Goal: Information Seeking & Learning: Check status

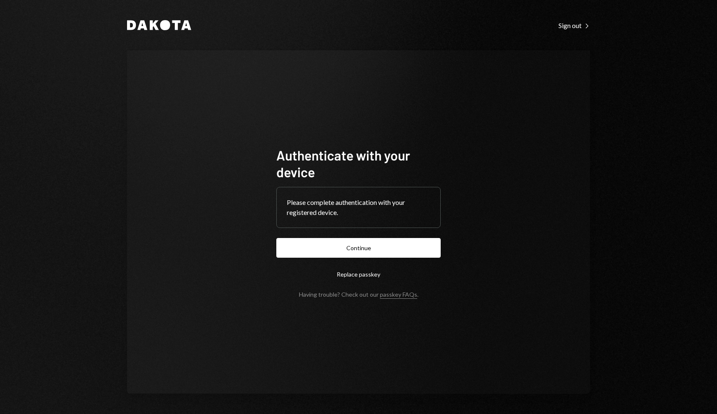
click at [396, 258] on form "Authenticate with your device Please complete authentication with your register…" at bounding box center [358, 222] width 164 height 151
click at [396, 253] on button "Continue" at bounding box center [358, 248] width 164 height 20
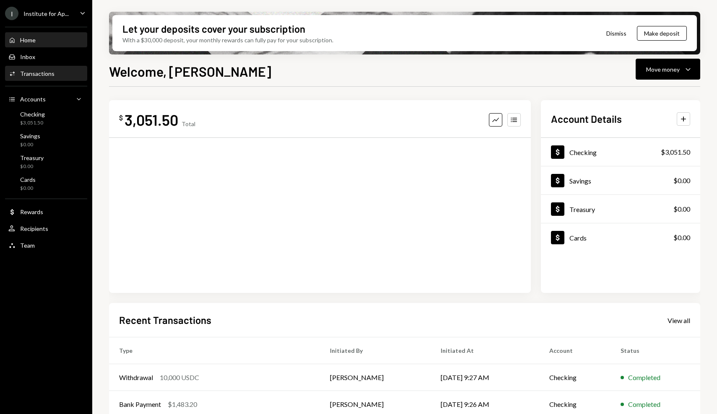
click at [65, 79] on div "Activities Transactions" at bounding box center [45, 74] width 75 height 14
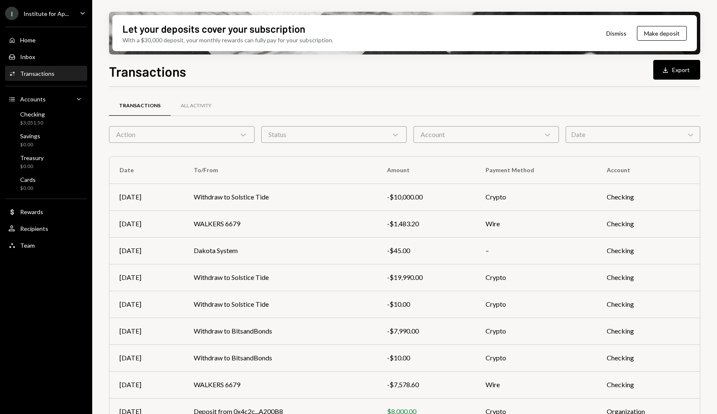
scroll to position [63, 0]
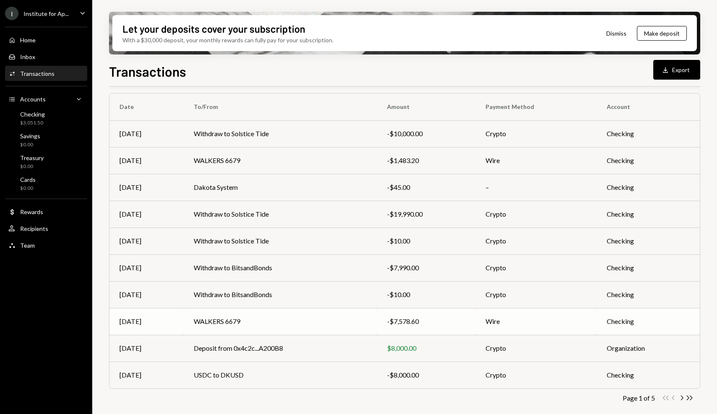
click at [341, 316] on td "WALKERS 6679" at bounding box center [280, 321] width 193 height 27
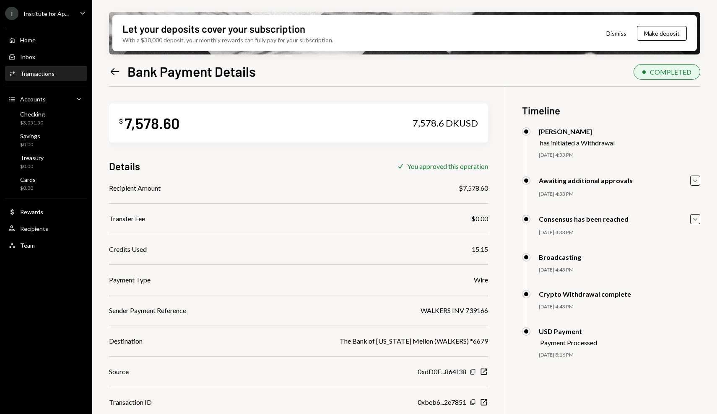
click at [116, 70] on icon "Left Arrow" at bounding box center [115, 72] width 12 height 12
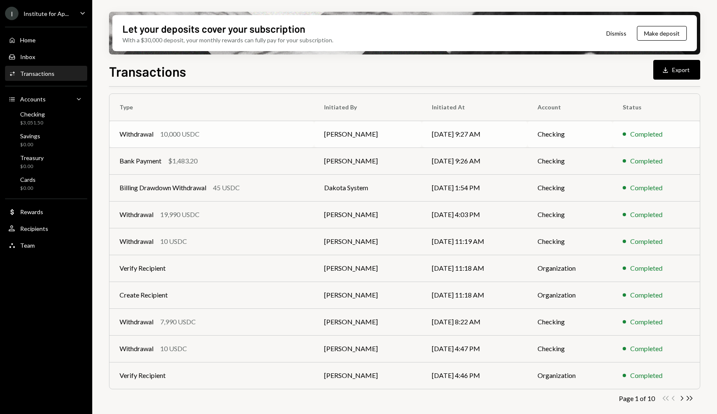
scroll to position [63, 0]
click at [315, 315] on td "[PERSON_NAME]" at bounding box center [368, 321] width 108 height 27
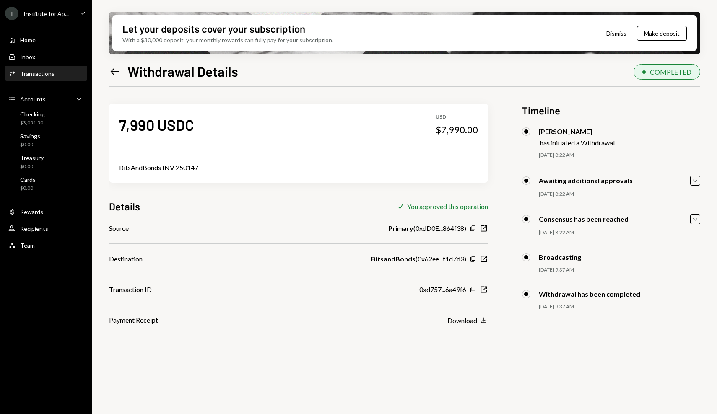
click at [116, 73] on icon "Left Arrow" at bounding box center [115, 72] width 12 height 12
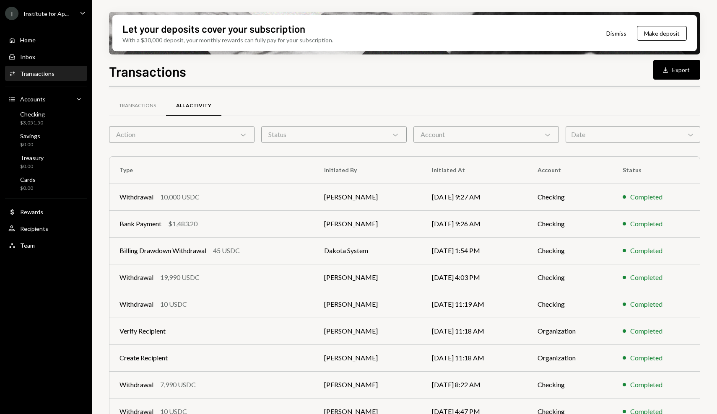
scroll to position [63, 0]
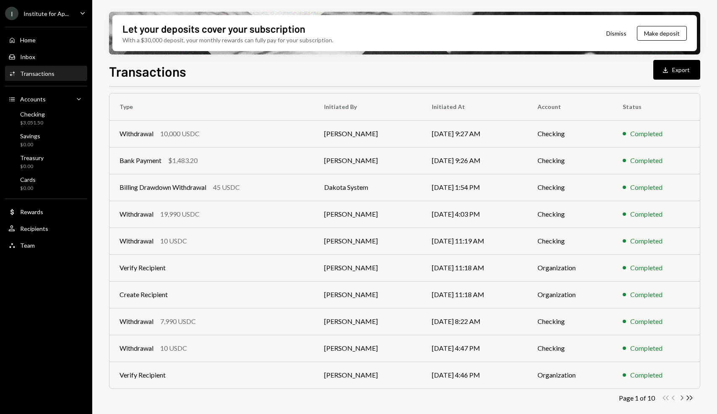
click at [680, 399] on icon "Chevron Right" at bounding box center [682, 398] width 8 height 8
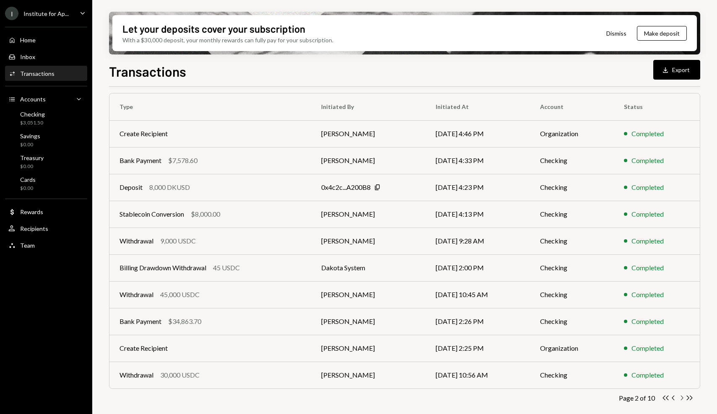
click at [680, 398] on icon "Chevron Right" at bounding box center [682, 398] width 8 height 8
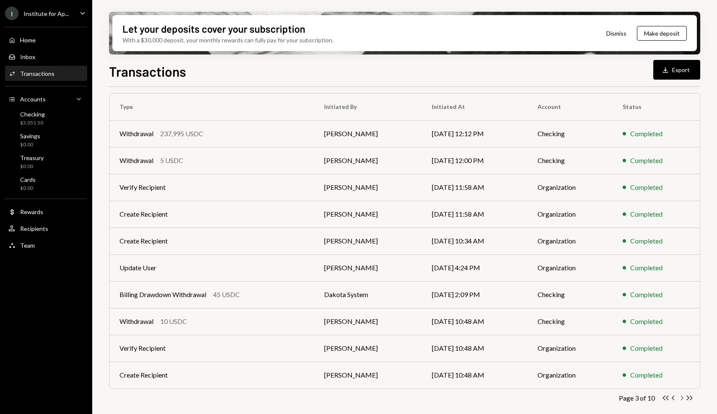
click at [683, 398] on icon "Chevron Right" at bounding box center [682, 398] width 8 height 8
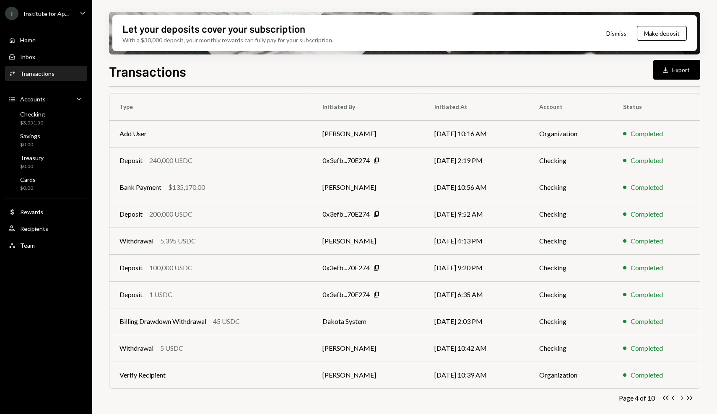
click at [680, 399] on icon "Chevron Right" at bounding box center [682, 398] width 8 height 8
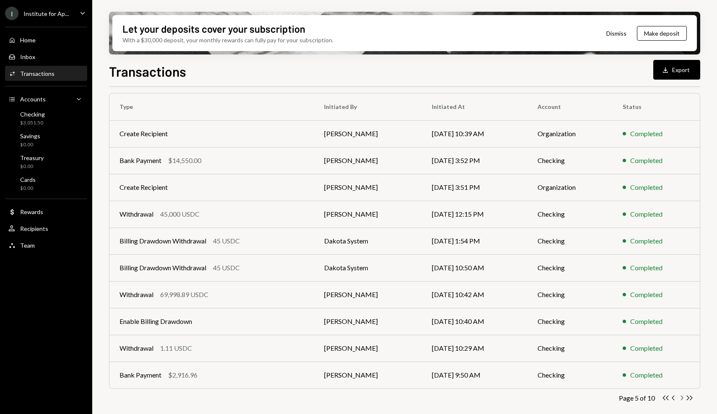
click at [681, 400] on icon "Chevron Right" at bounding box center [682, 398] width 8 height 8
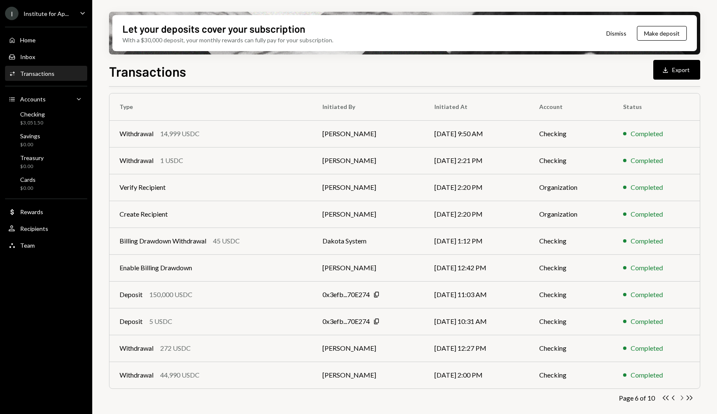
click at [681, 400] on icon "button" at bounding box center [682, 398] width 3 height 5
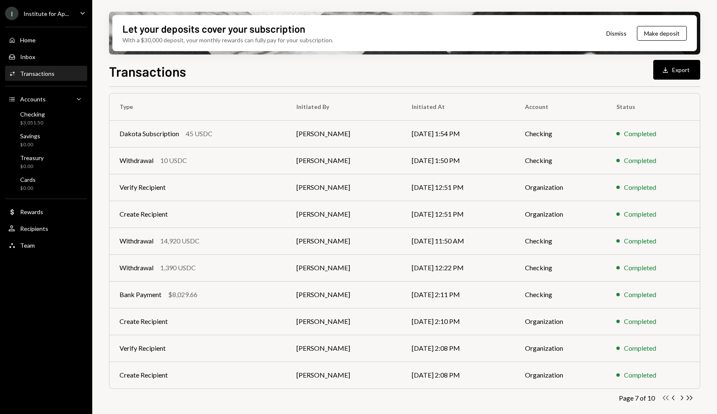
click at [668, 399] on icon "Double Arrow Left" at bounding box center [666, 398] width 8 height 8
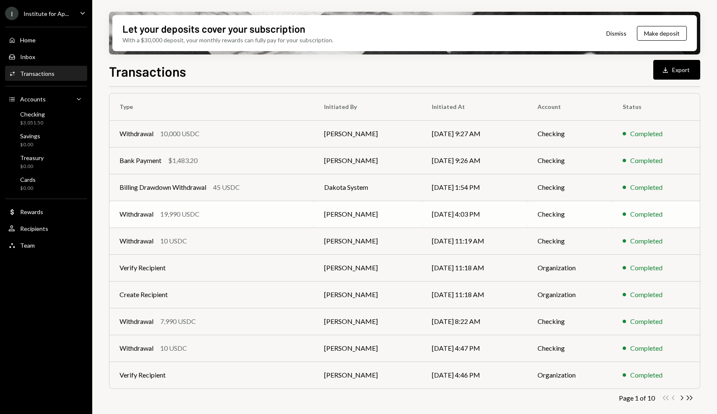
click at [429, 217] on td "[DATE] 4:03 PM" at bounding box center [475, 214] width 106 height 27
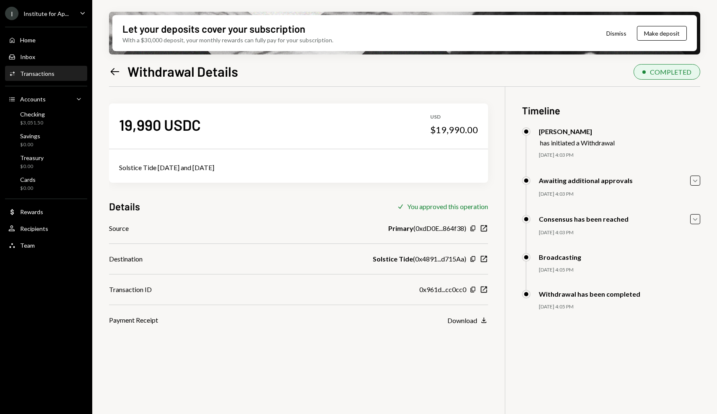
click at [176, 96] on div "19,990 USDC USD $19,990.00 Solstice Tide [DATE] and [DATE] Details Check You ap…" at bounding box center [298, 206] width 379 height 239
click at [60, 75] on div "Activities Transactions" at bounding box center [45, 74] width 75 height 8
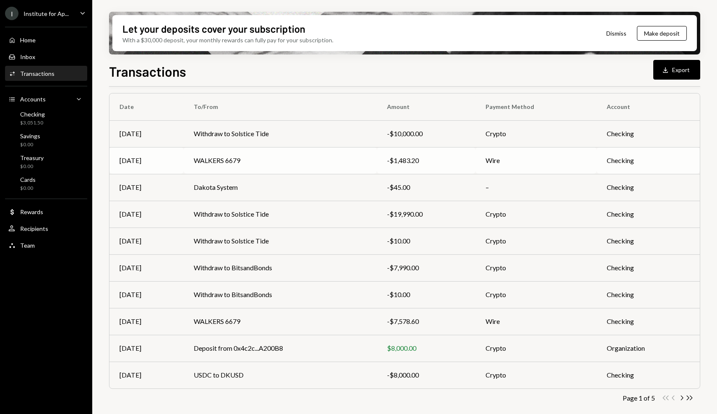
scroll to position [63, 0]
click at [680, 400] on icon "Chevron Right" at bounding box center [682, 399] width 8 height 8
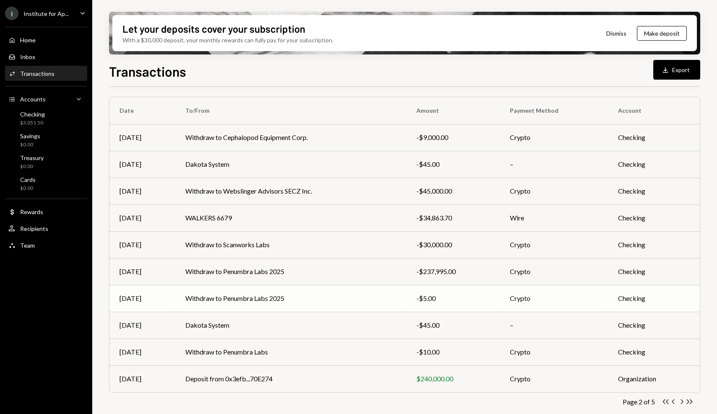
scroll to position [63, 0]
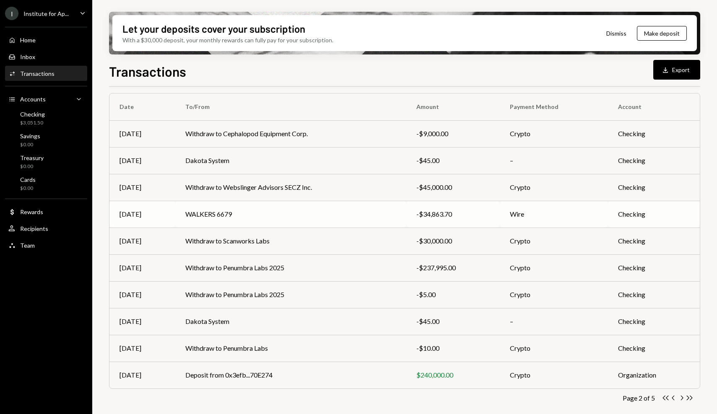
click at [437, 218] on div "-$34,863.70" at bounding box center [452, 214] width 73 height 10
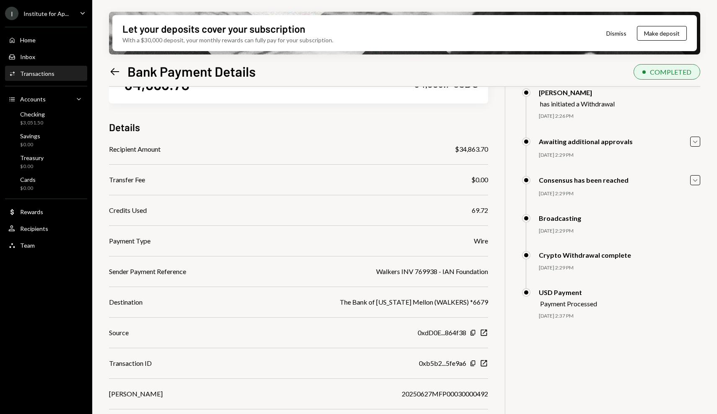
scroll to position [45, 0]
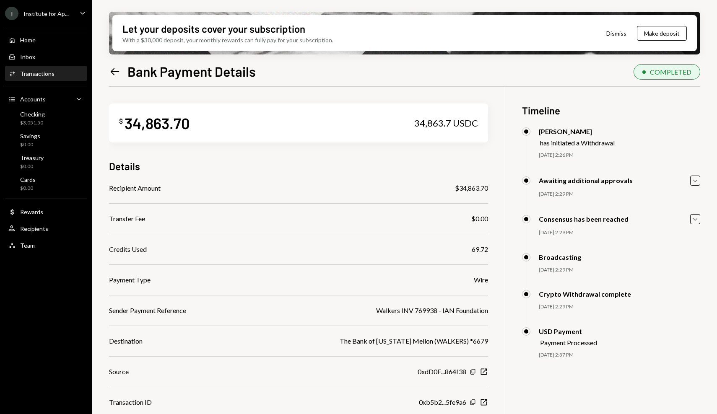
click at [117, 71] on icon at bounding box center [115, 71] width 9 height 7
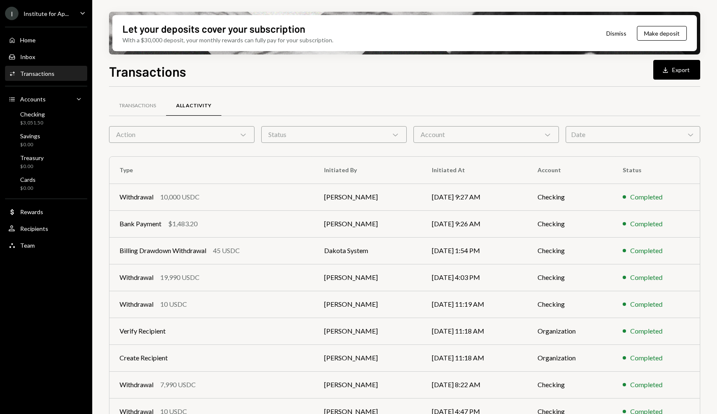
scroll to position [63, 0]
